Goal: Navigation & Orientation: Find specific page/section

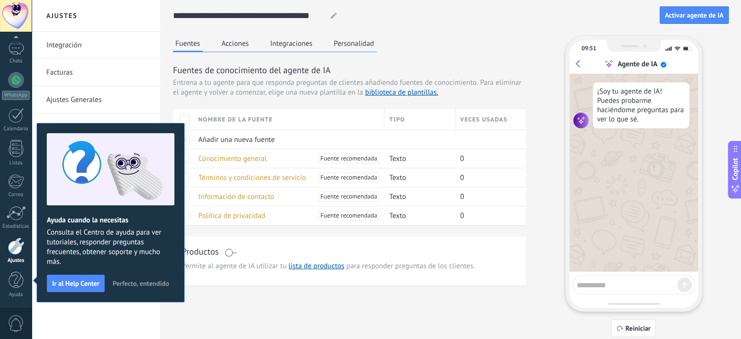
click at [621, 283] on textarea at bounding box center [627, 283] width 100 height 12
click at [92, 69] on link "Facturas" at bounding box center [98, 72] width 104 height 27
click at [61, 69] on link "Facturas" at bounding box center [98, 72] width 104 height 27
click at [75, 98] on link "Ajustes Generales" at bounding box center [98, 99] width 104 height 27
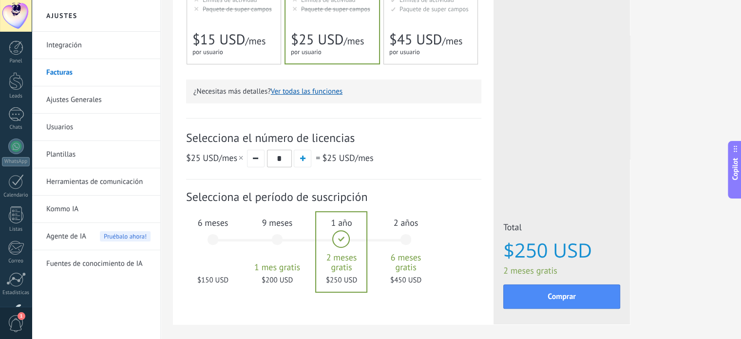
scroll to position [66, 0]
click at [16, 80] on div at bounding box center [16, 80] width 16 height 16
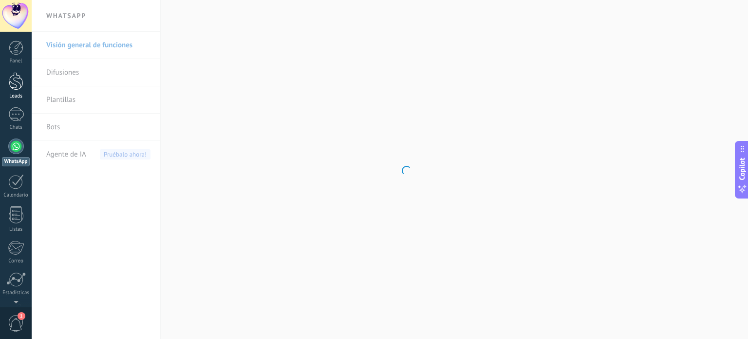
click at [16, 84] on div at bounding box center [16, 81] width 15 height 18
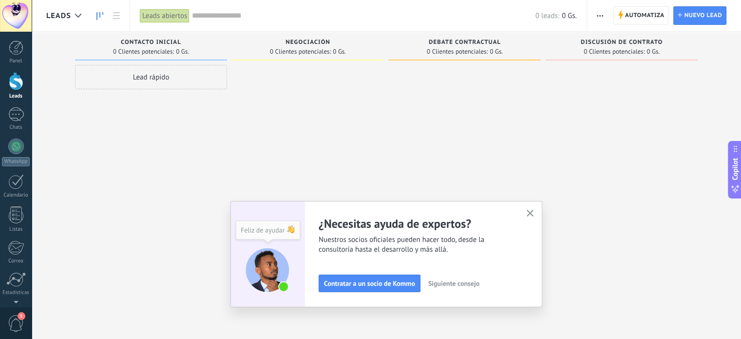
click at [536, 213] on button "button" at bounding box center [530, 213] width 12 height 13
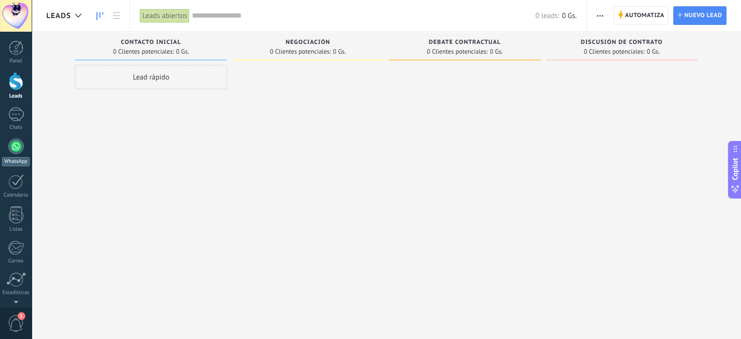
click at [17, 146] on div at bounding box center [16, 146] width 16 height 16
